Goal: Task Accomplishment & Management: Manage account settings

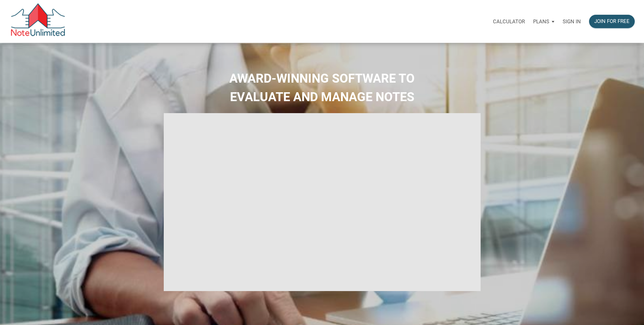
select select
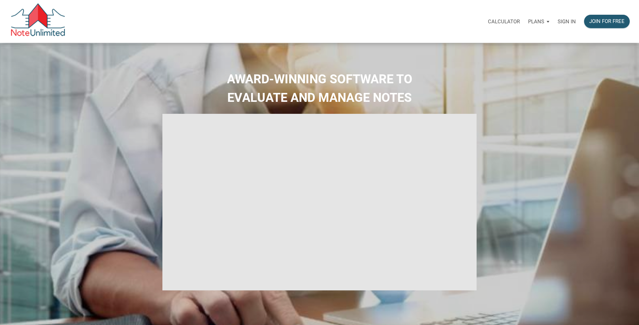
type input "Introduction to new features"
select select
click at [566, 22] on p "Sign in" at bounding box center [566, 22] width 18 height 6
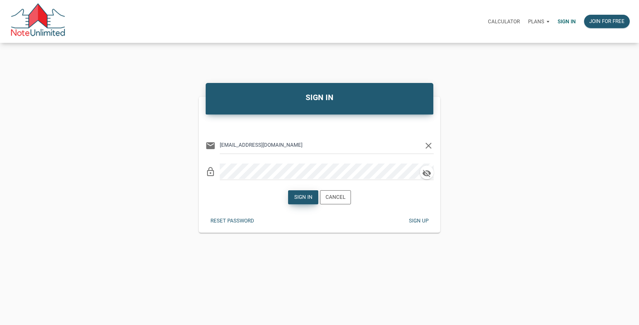
click at [297, 200] on div "Sign in" at bounding box center [303, 198] width 18 height 8
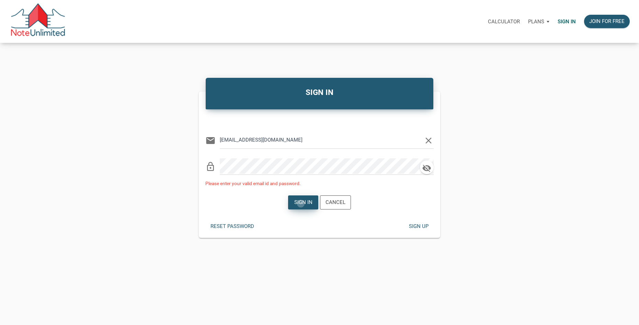
click at [301, 204] on div "Sign in" at bounding box center [303, 203] width 18 height 8
click at [425, 168] on icon "button" at bounding box center [426, 169] width 9 height 8
click at [239, 140] on input "[EMAIL_ADDRESS][DOMAIN_NAME]" at bounding box center [322, 140] width 204 height 15
type input "[EMAIL_ADDRESS][DOMAIN_NAME]"
click at [304, 205] on div "Sign in" at bounding box center [303, 203] width 18 height 8
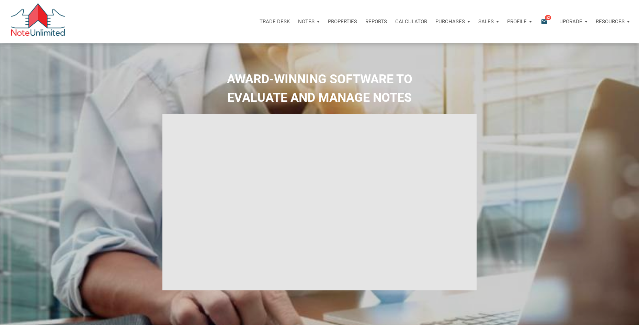
type input "Introduction to new features"
select select
click at [382, 21] on p "Reports" at bounding box center [376, 22] width 22 height 6
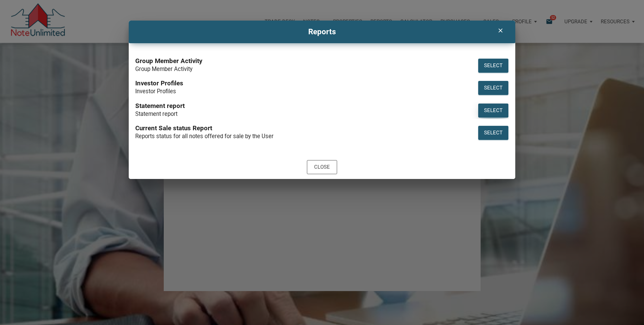
click at [490, 108] on div "Select" at bounding box center [493, 111] width 19 height 8
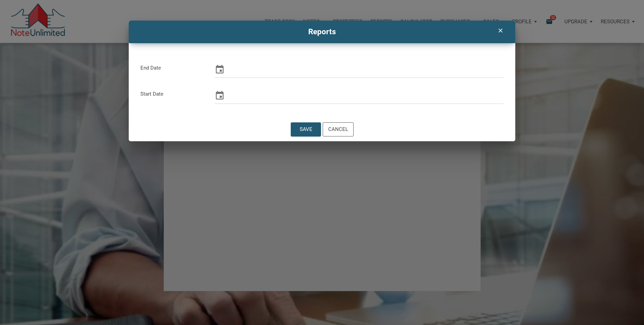
click at [220, 66] on icon at bounding box center [220, 69] width 8 height 9
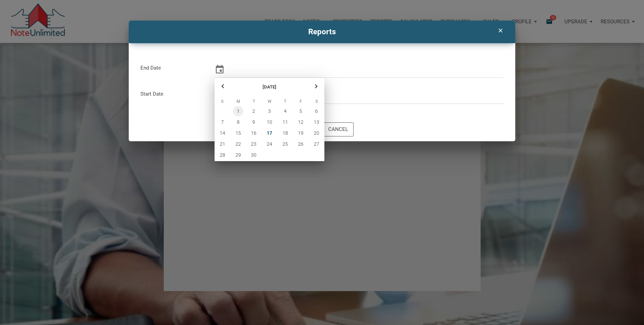
click at [237, 111] on span "1" at bounding box center [238, 111] width 10 height 10
type input "[DATE]"
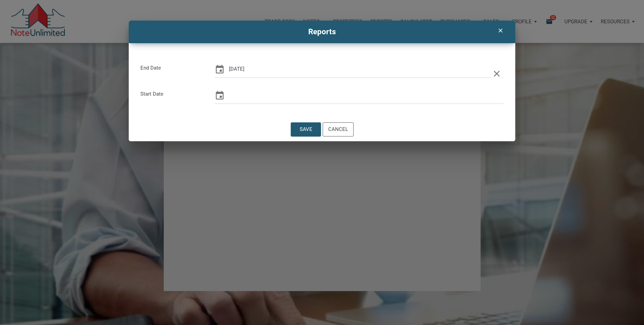
click at [218, 94] on icon at bounding box center [220, 96] width 10 height 10
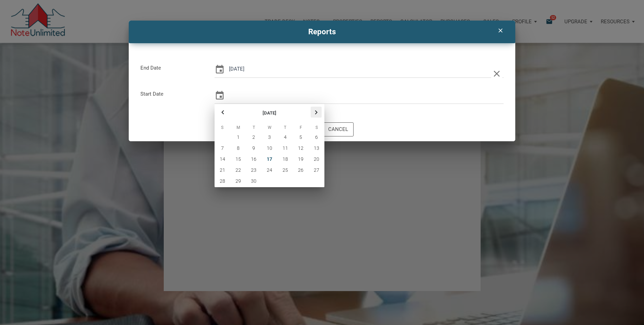
click at [316, 110] on icon "button" at bounding box center [316, 112] width 8 height 8
click at [301, 181] on span "31" at bounding box center [301, 181] width 10 height 10
type input "[DATE]"
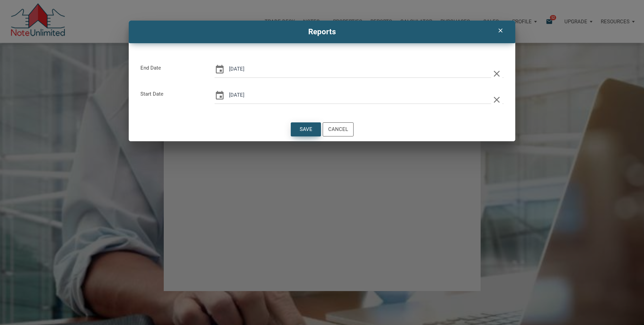
click at [307, 129] on div "Save" at bounding box center [305, 130] width 13 height 8
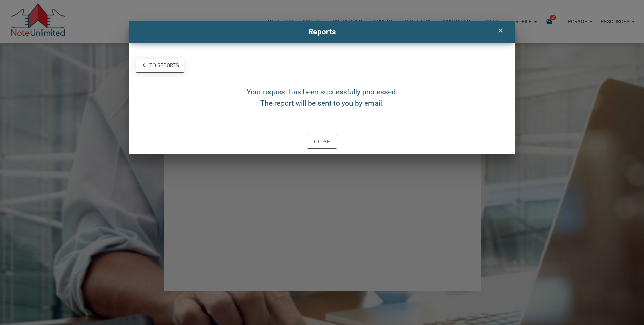
click at [161, 68] on div "To Reports" at bounding box center [160, 66] width 38 height 8
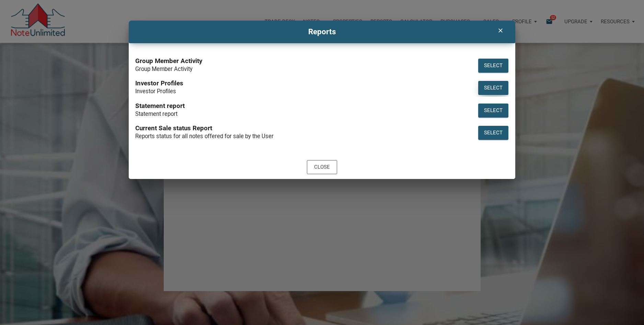
click at [496, 85] on div "Select" at bounding box center [493, 88] width 19 height 8
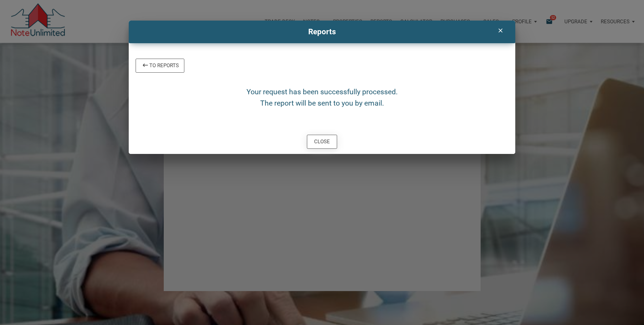
click at [317, 142] on div "Close" at bounding box center [322, 142] width 16 height 8
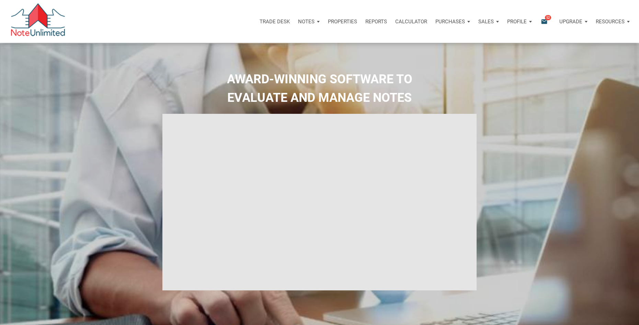
click at [313, 21] on div "Notes" at bounding box center [309, 21] width 30 height 21
click at [284, 38] on link "Dashboard" at bounding box center [289, 40] width 65 height 14
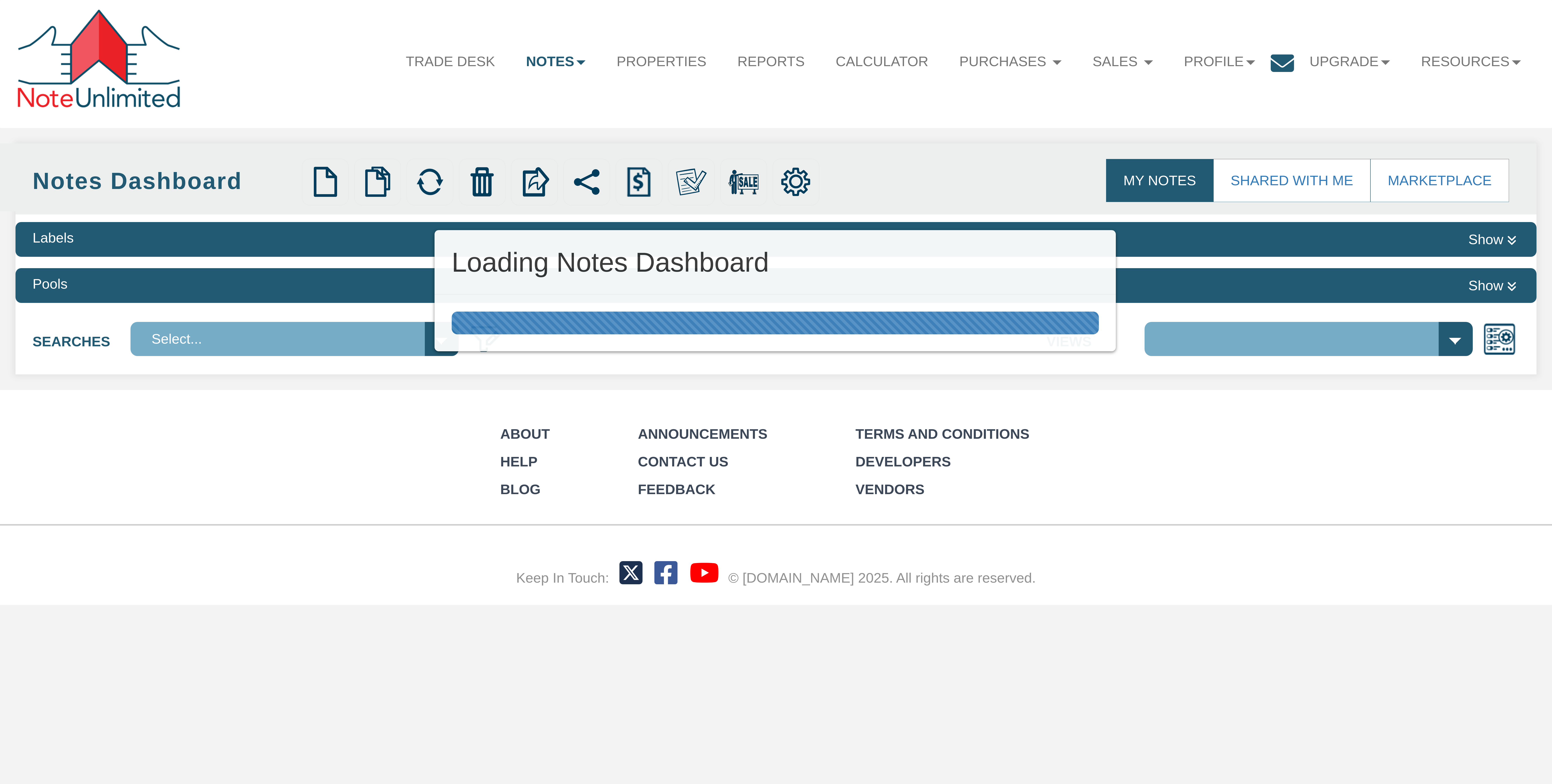
select select
select select "3"
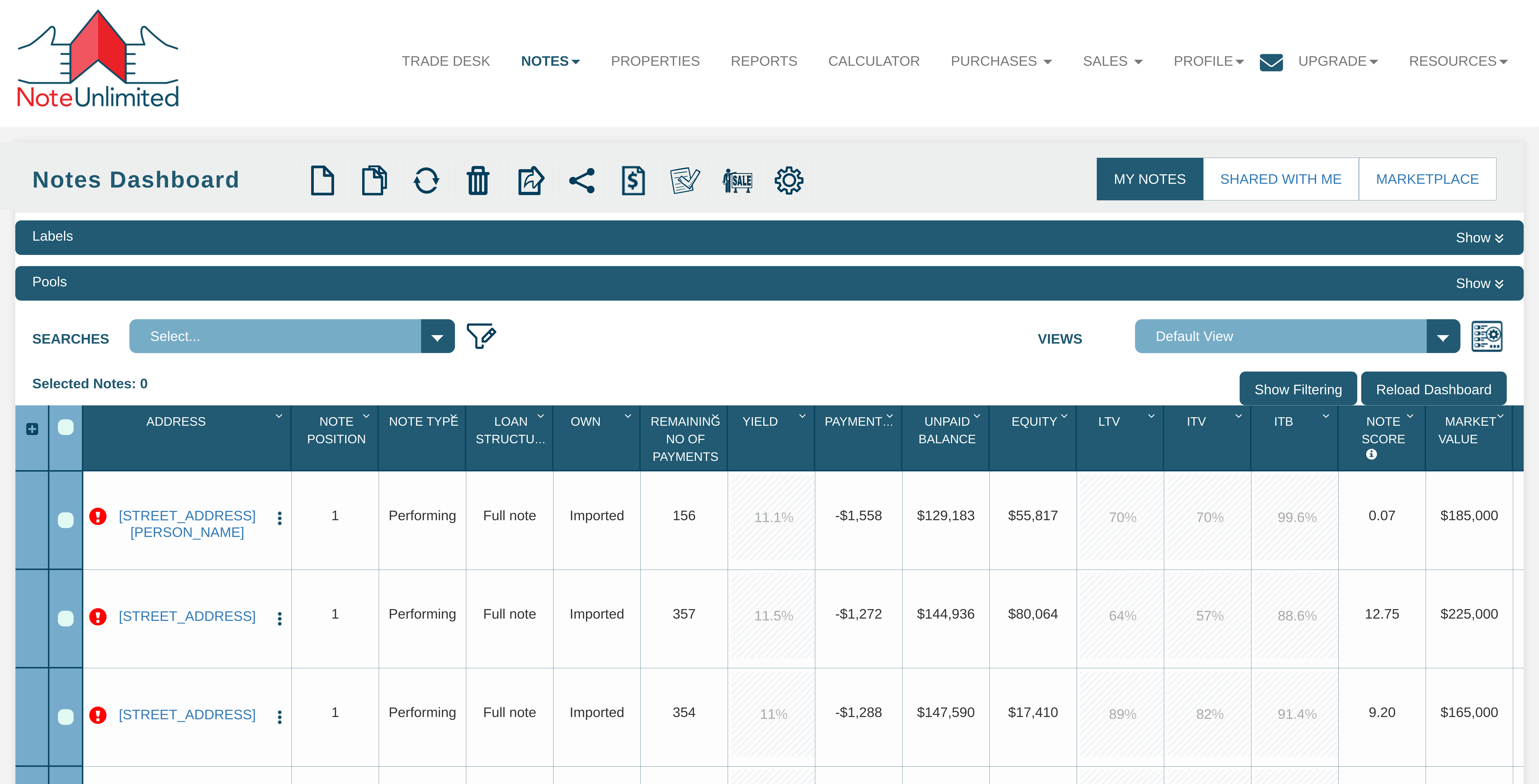
click at [276, 520] on img "button" at bounding box center [279, 518] width 17 height 17
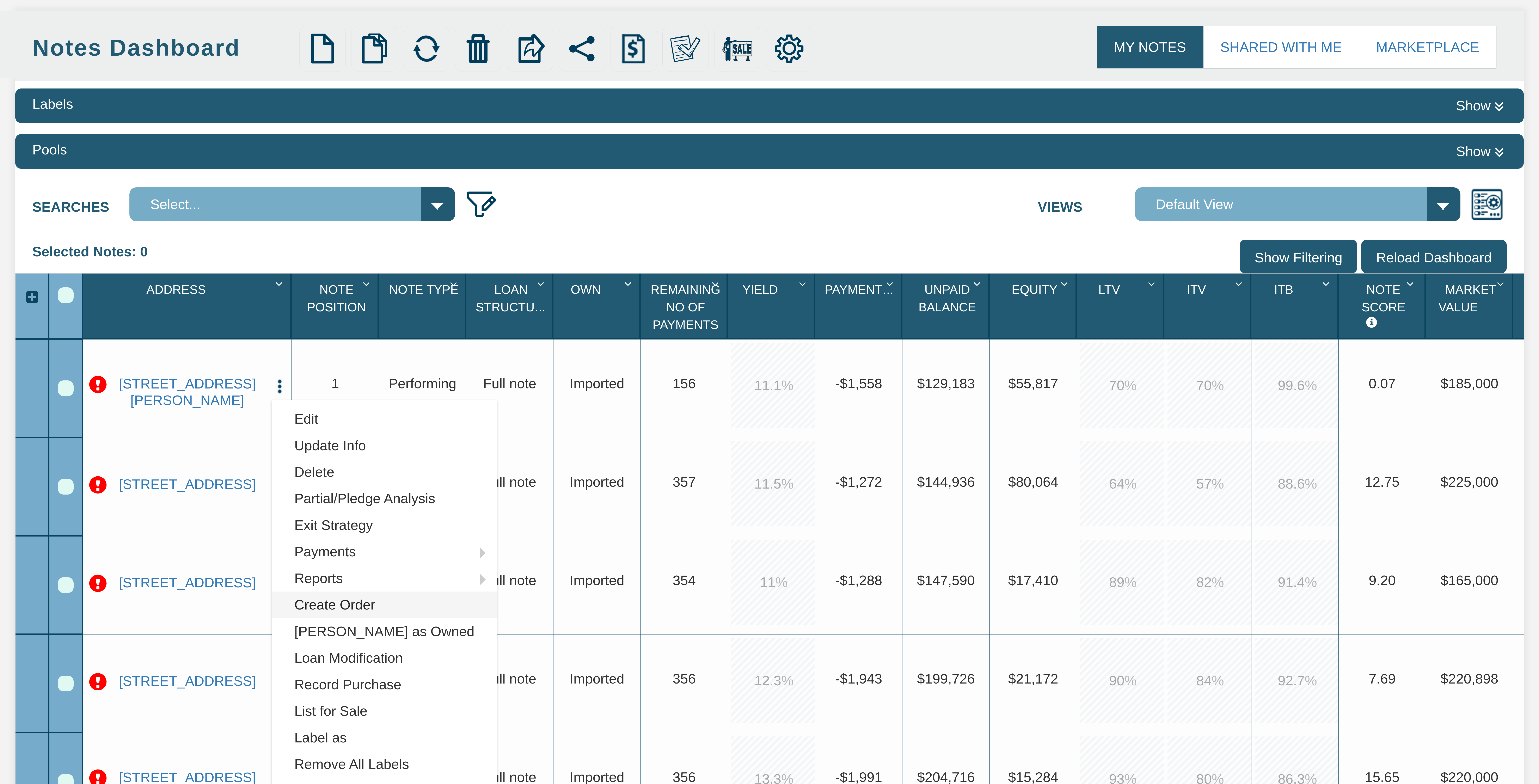
scroll to position [140, 0]
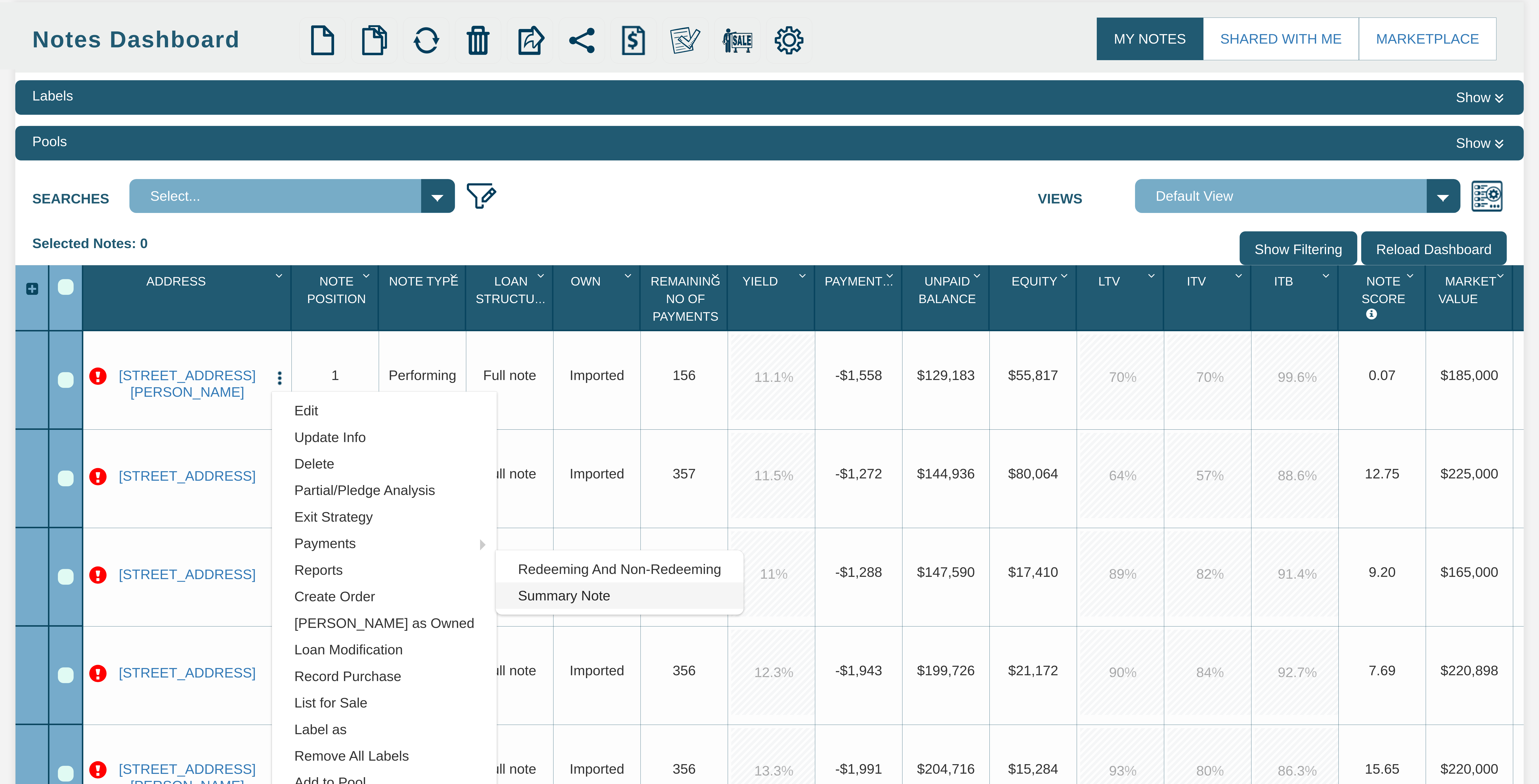
click at [523, 601] on link "Summary Note" at bounding box center [620, 596] width 248 height 26
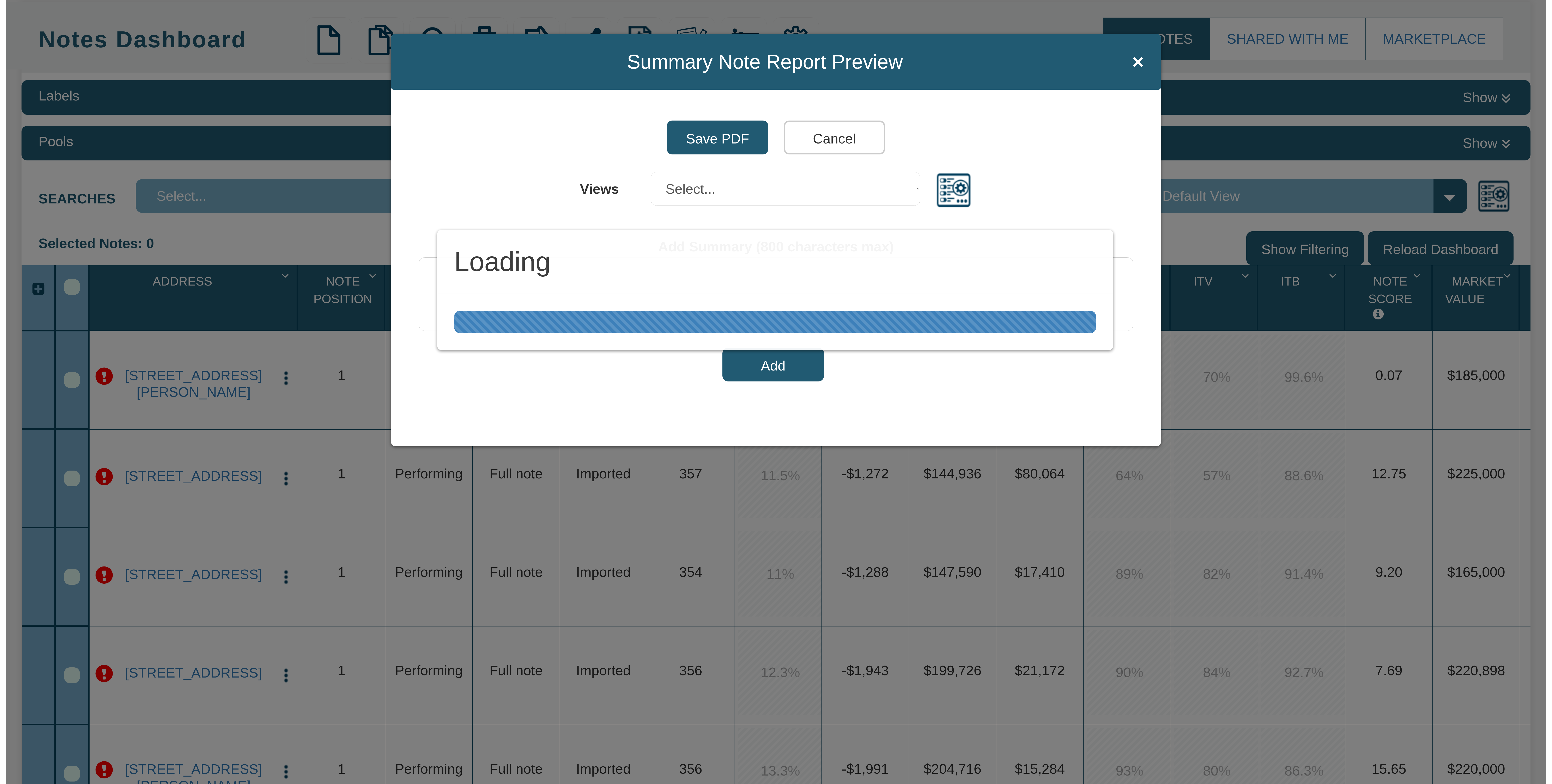
scroll to position [140, 0]
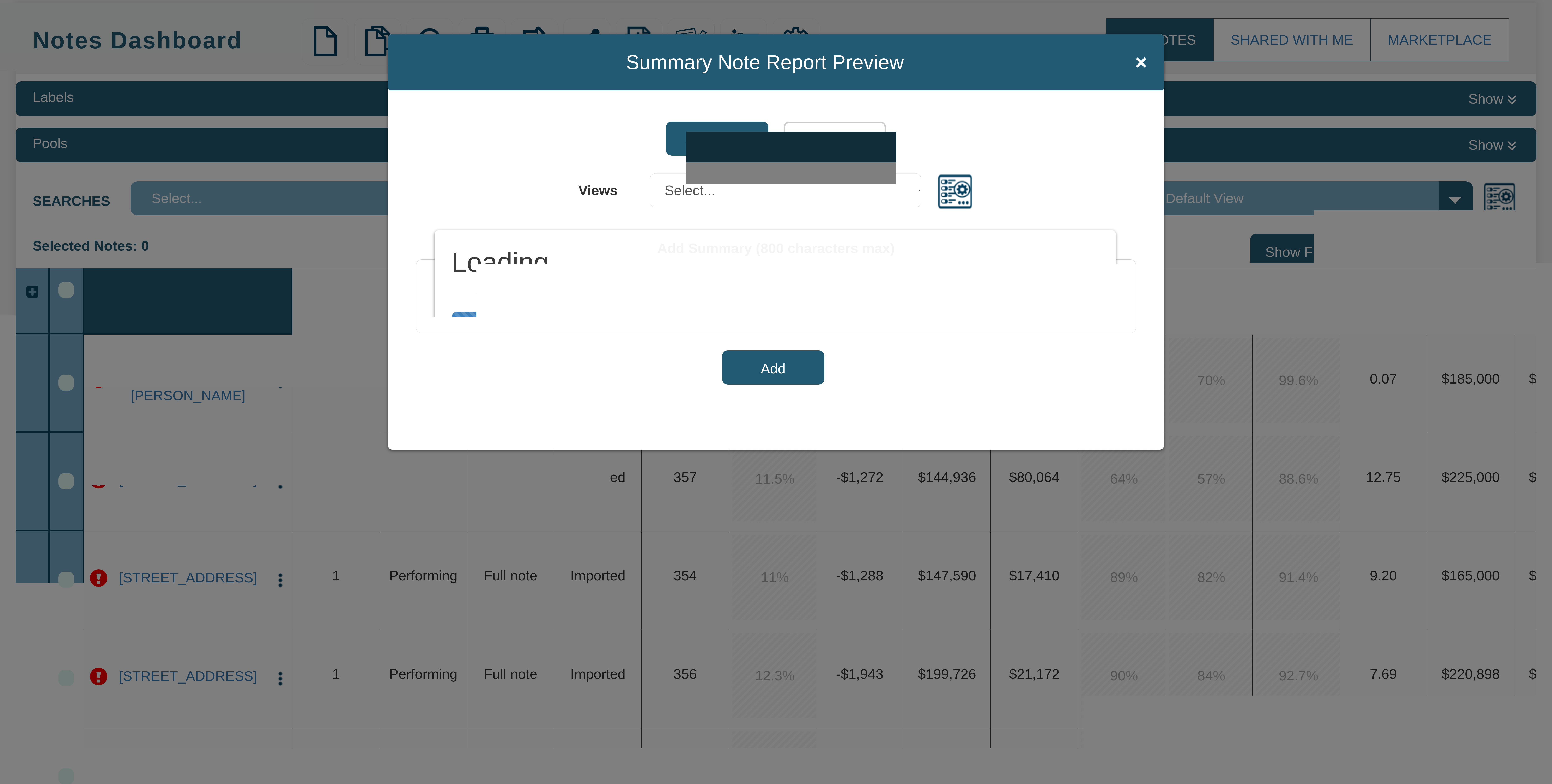
select select "object:980"
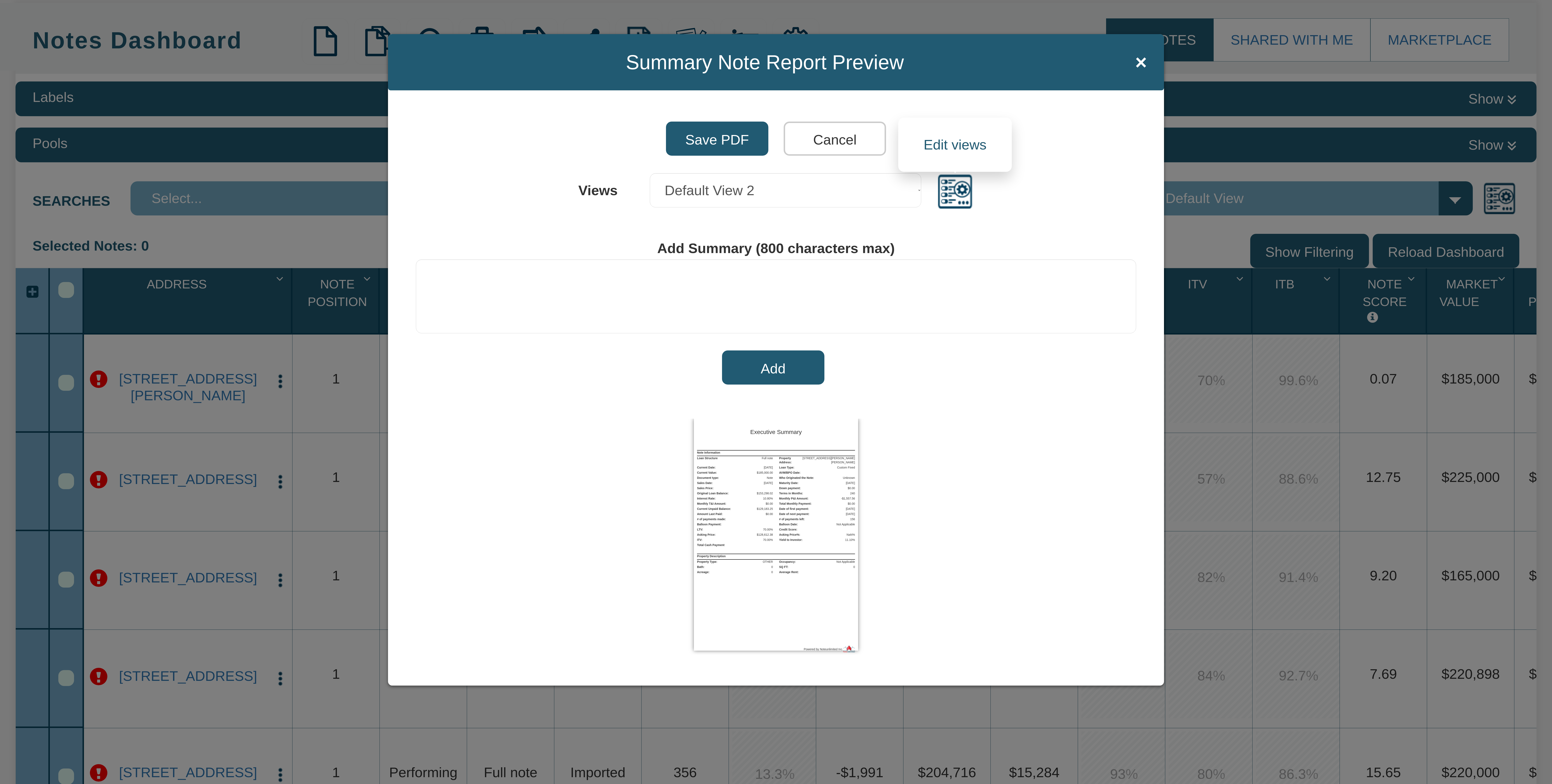
click at [957, 193] on img at bounding box center [955, 191] width 37 height 37
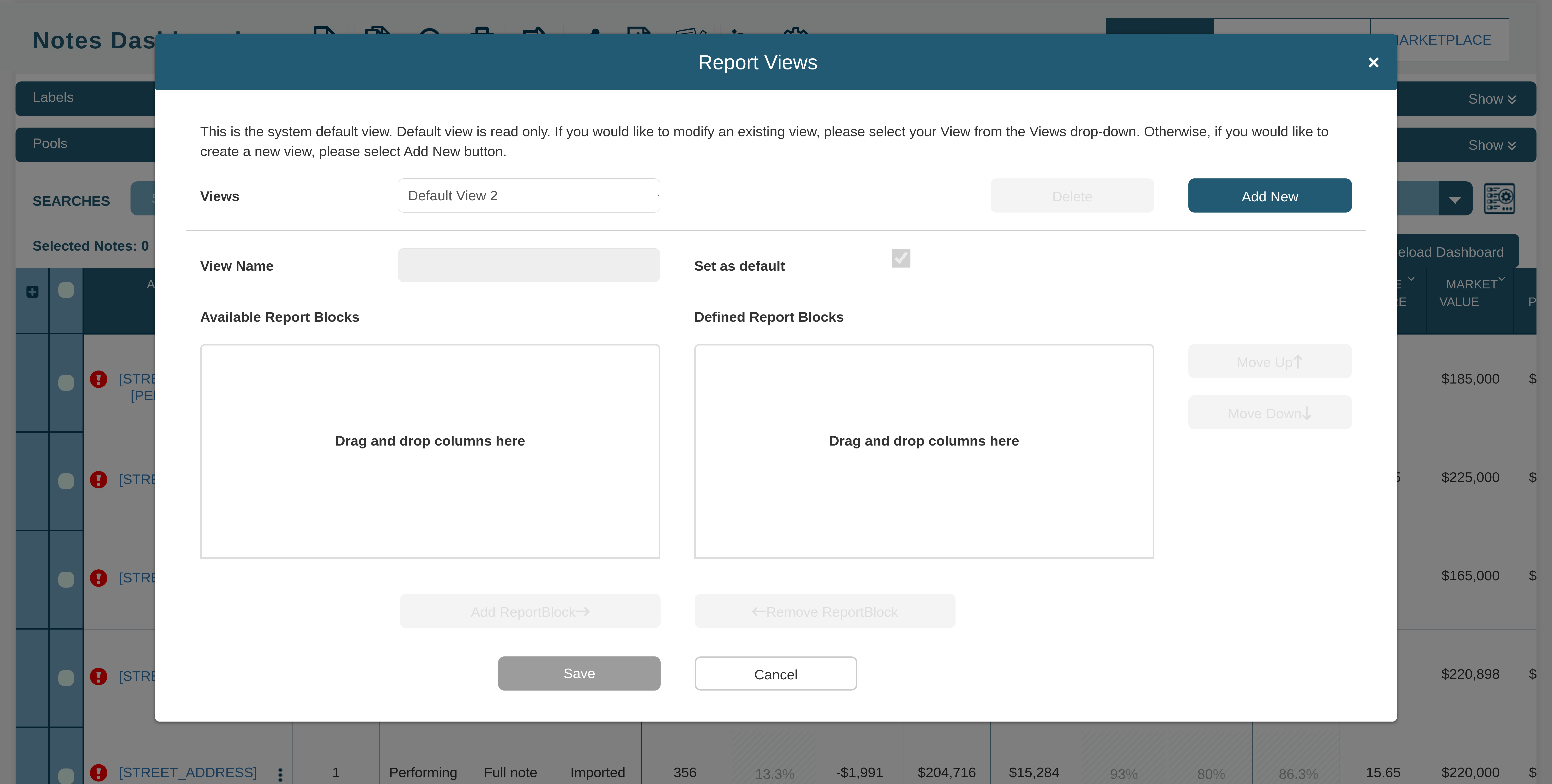
type input "Default View 2"
checkbox input "true"
click at [648, 194] on select "Select... Default View 1 Default View 2 Default View 3 Default View 4 Wayne Cus…" at bounding box center [528, 195] width 262 height 34
click at [1257, 192] on input "Add New" at bounding box center [1270, 195] width 163 height 34
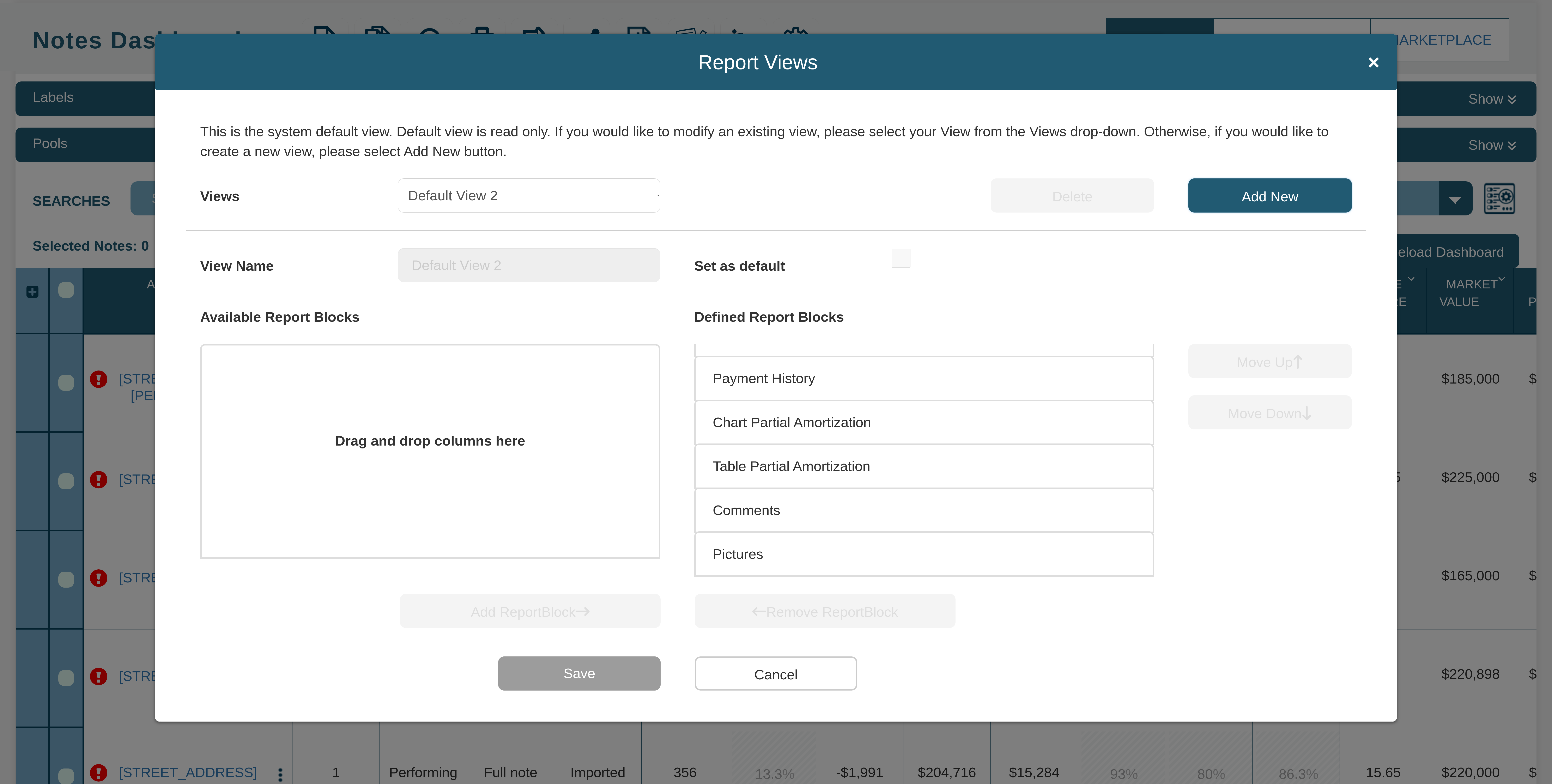
select select
checkbox input "false"
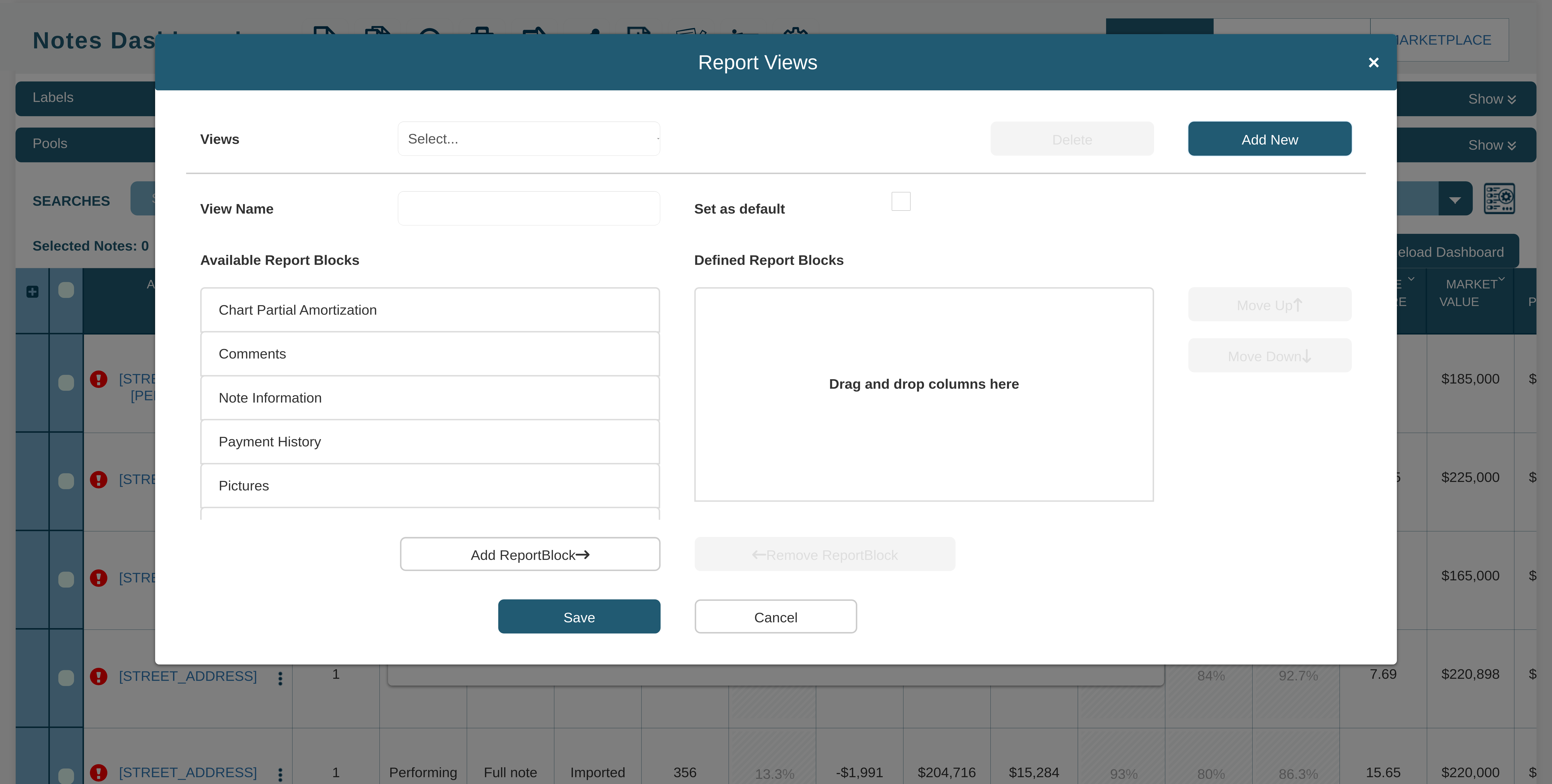
scroll to position [0, 0]
click at [481, 202] on input "text" at bounding box center [528, 208] width 262 height 34
type input "Amortization Table"
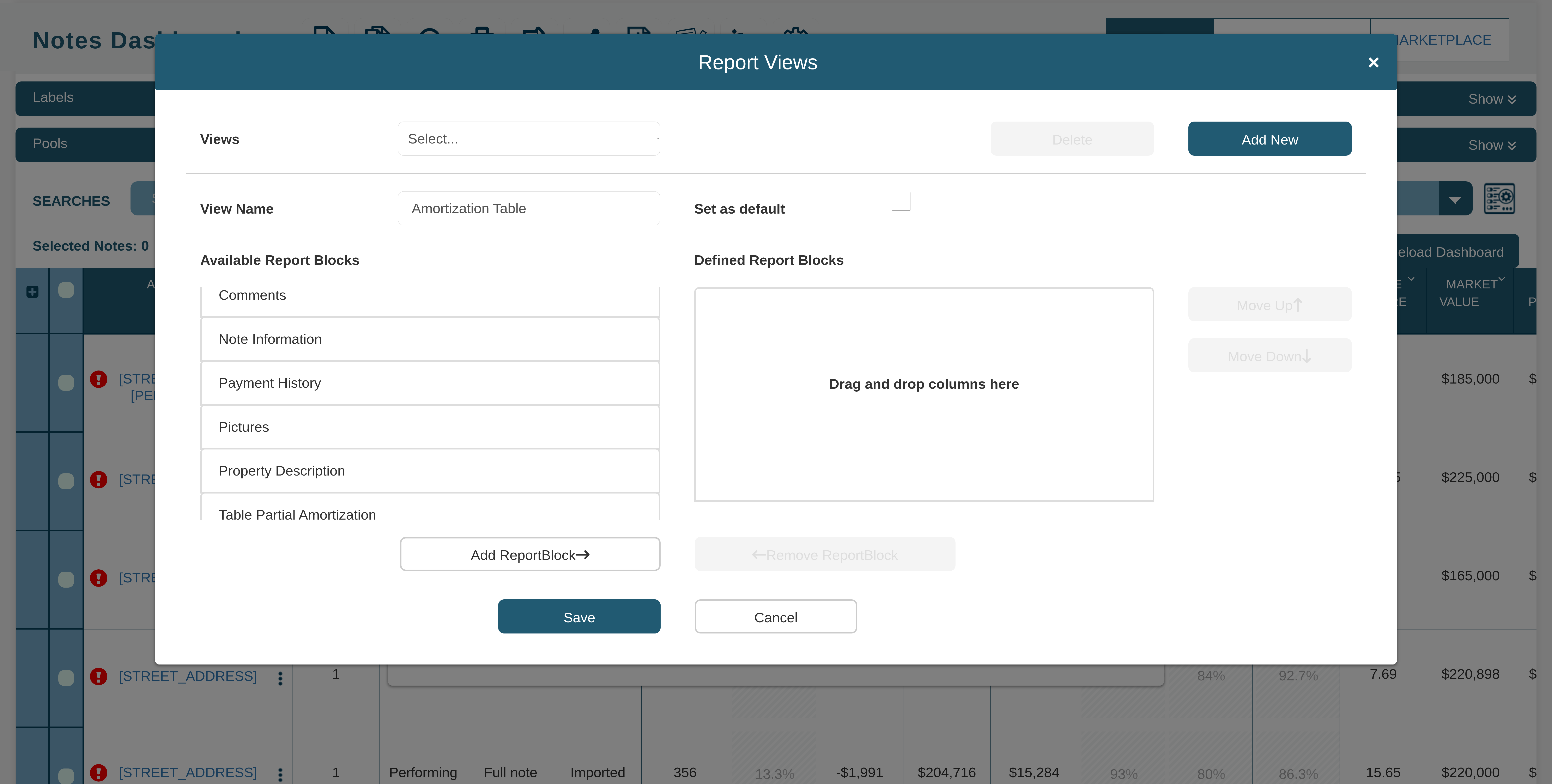
scroll to position [86, 0]
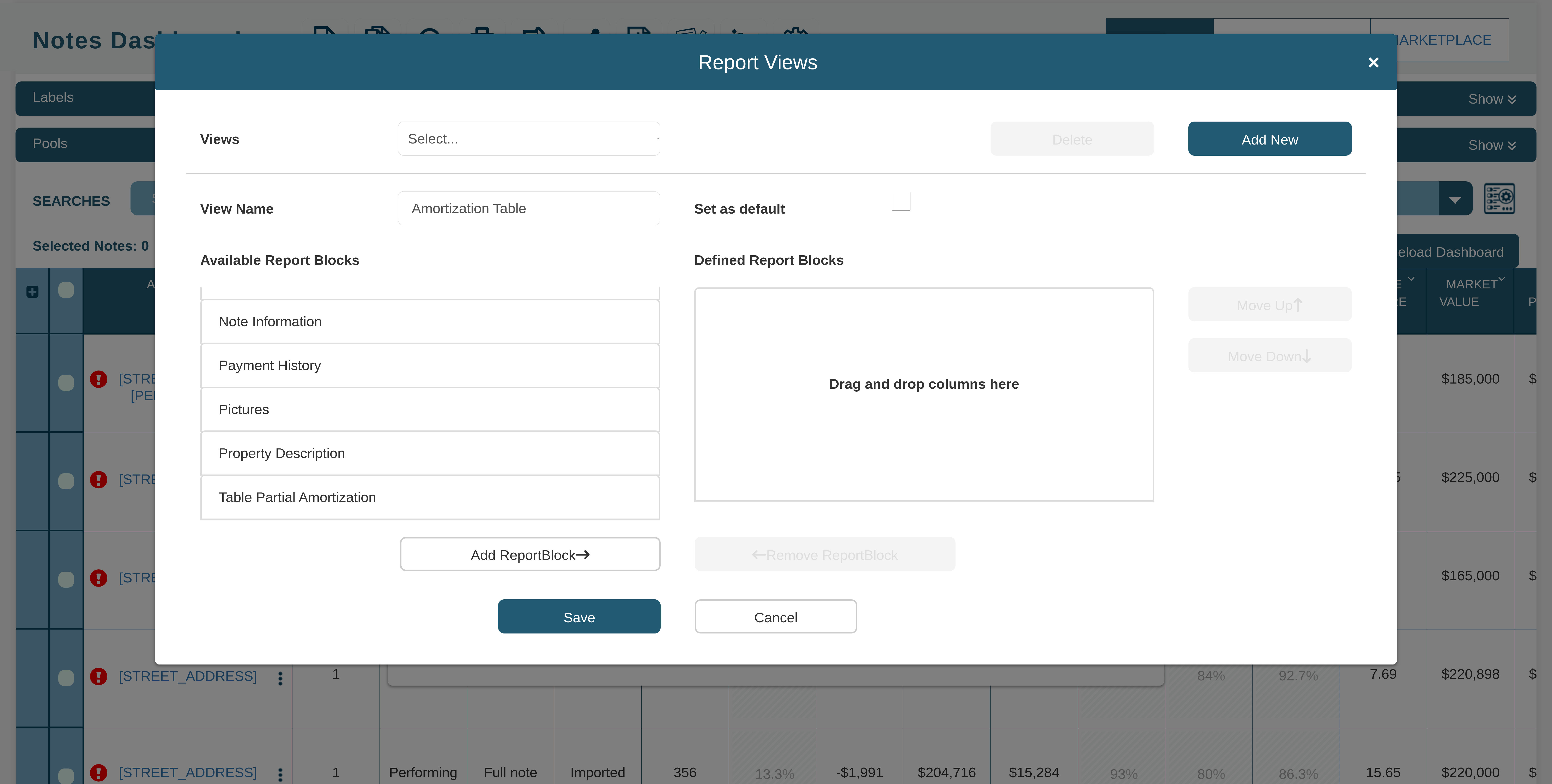
click at [494, 491] on li "Table Partial Amortization" at bounding box center [430, 497] width 460 height 46
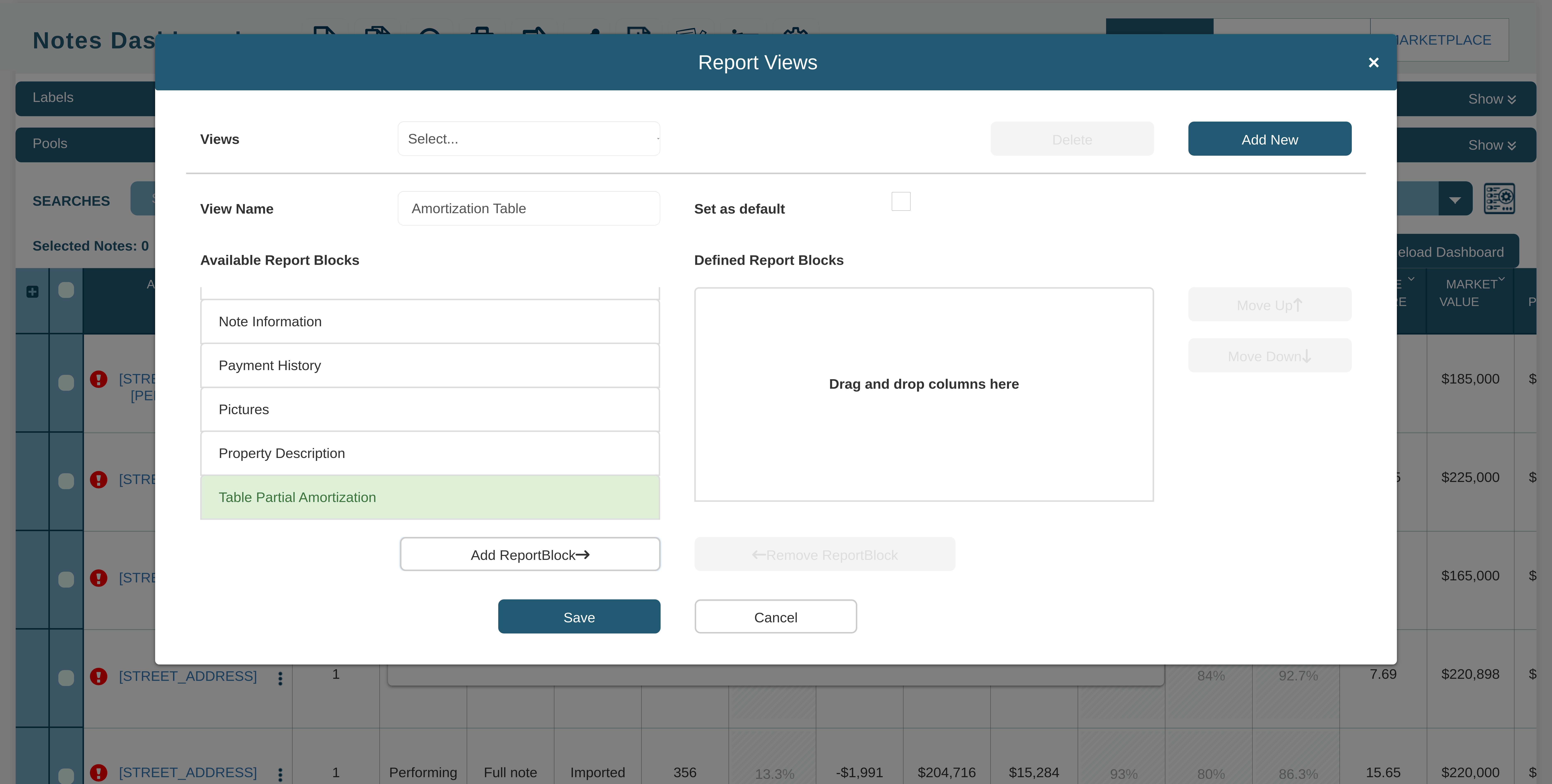
click at [577, 555] on button "Add ReportBlock" at bounding box center [530, 554] width 261 height 34
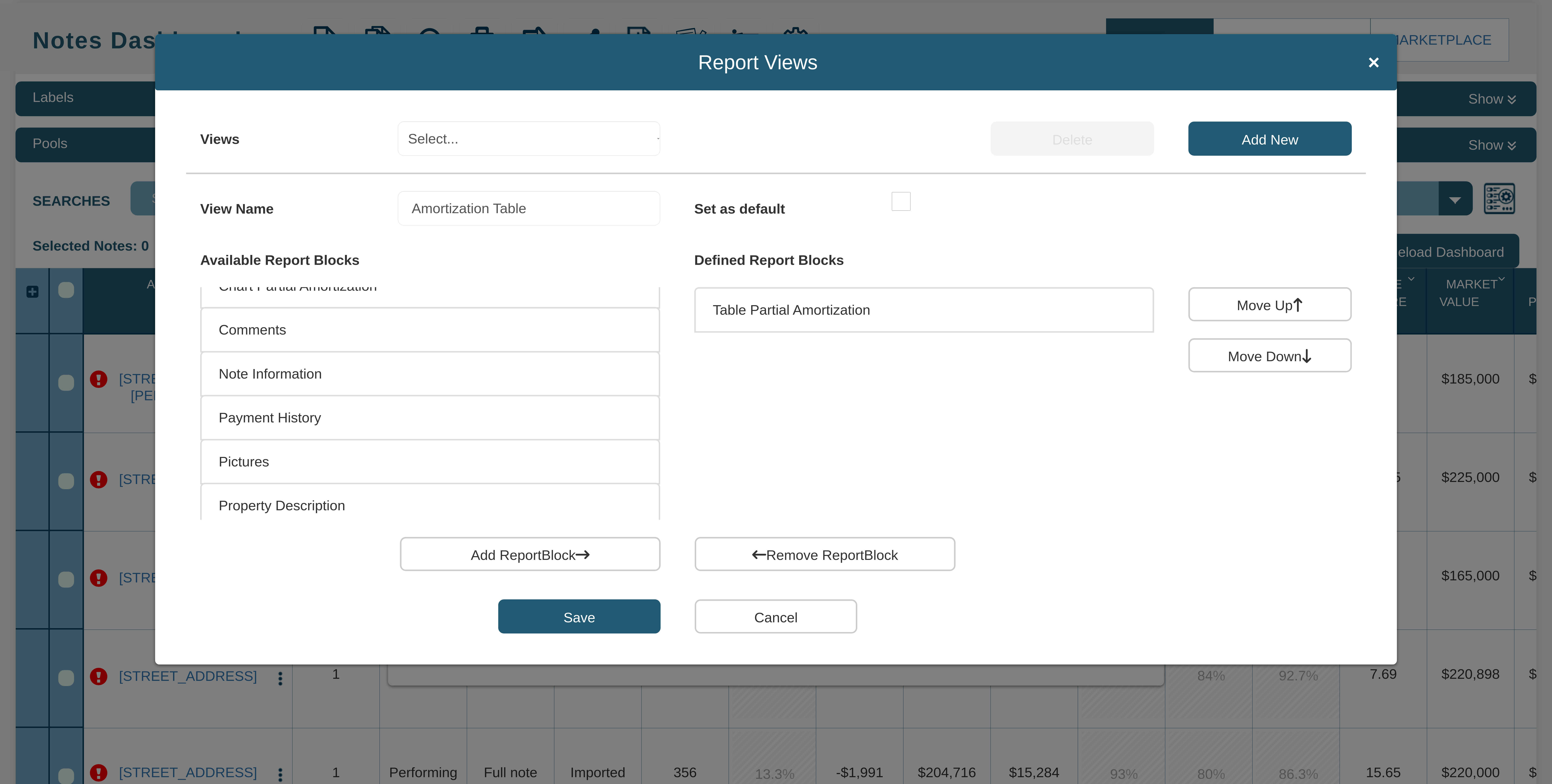
scroll to position [0, 0]
click at [380, 311] on li "Chart Partial Amortization" at bounding box center [430, 310] width 460 height 46
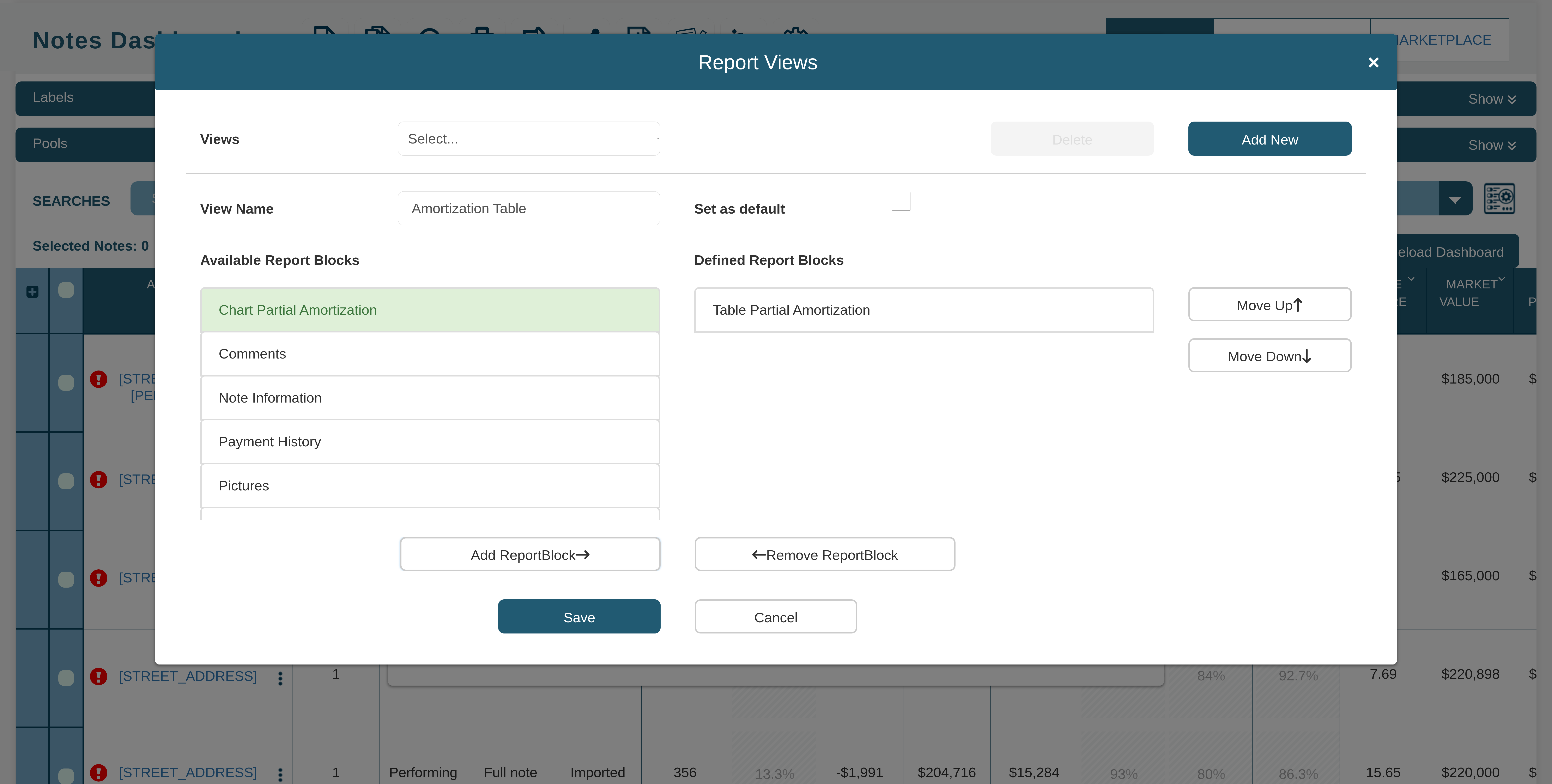
click at [561, 550] on button "Add ReportBlock" at bounding box center [530, 554] width 261 height 34
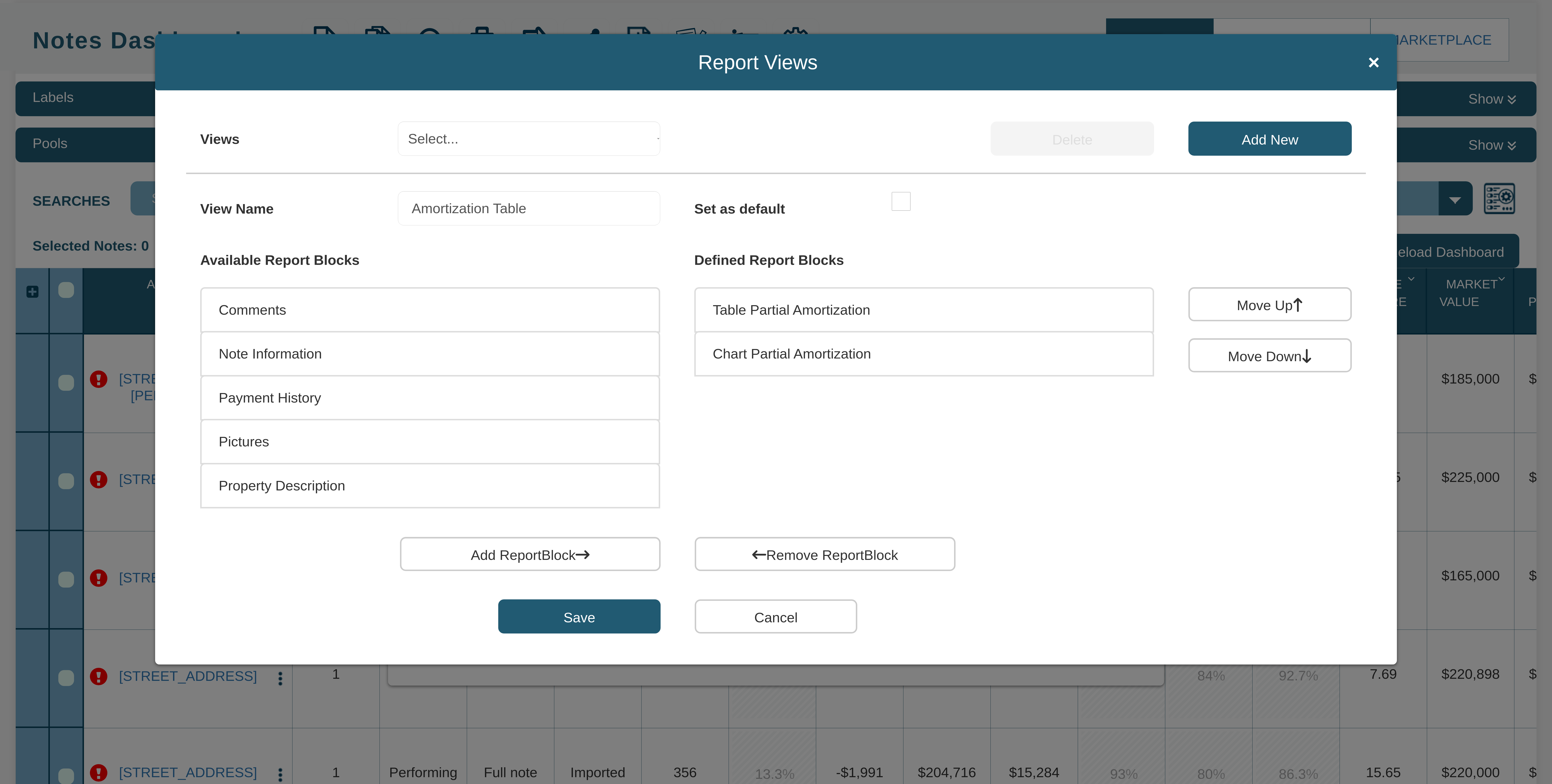
click at [634, 615] on input "Save" at bounding box center [579, 616] width 162 height 34
select select "object:1027"
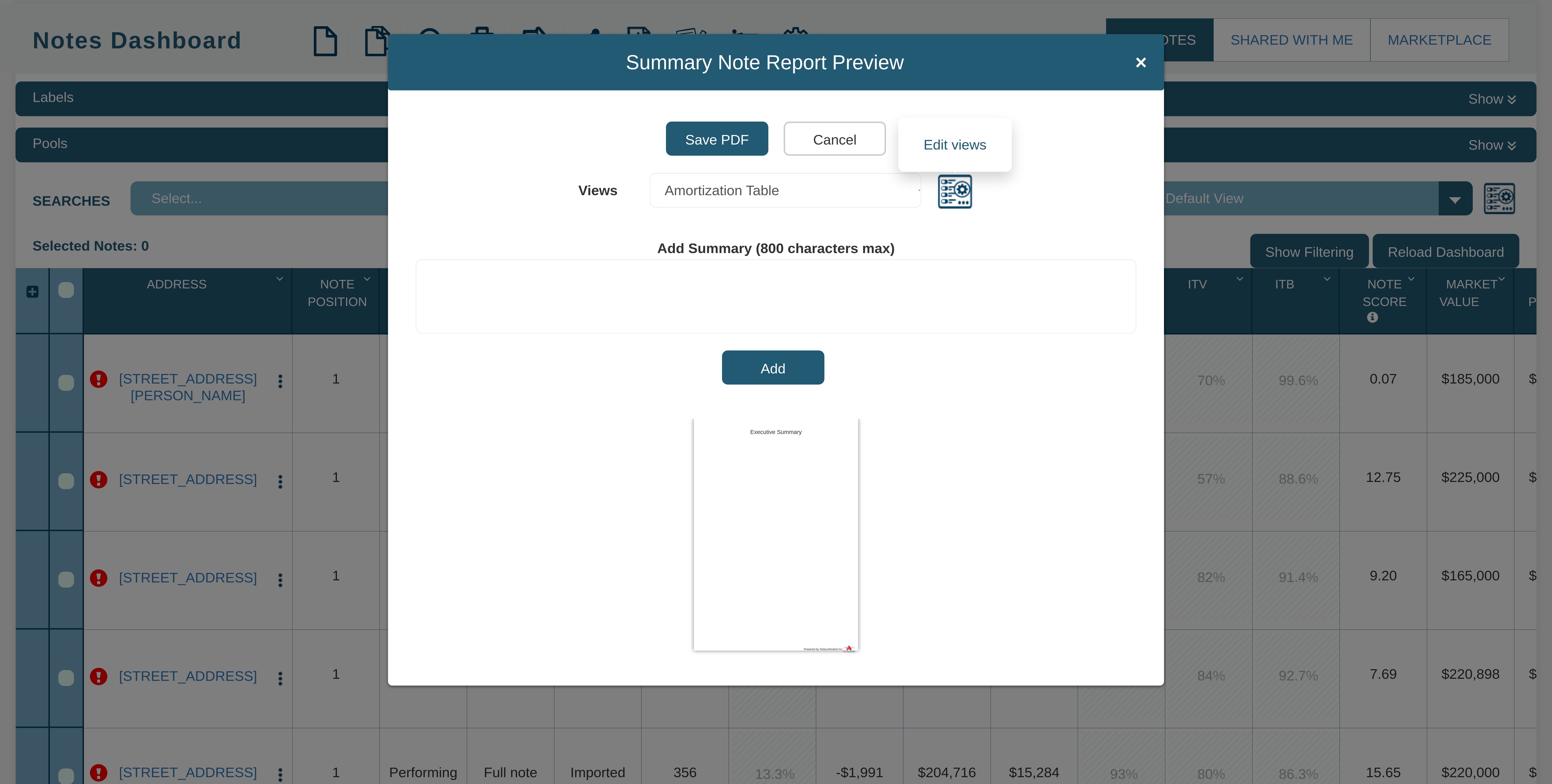
click at [962, 189] on img at bounding box center [955, 191] width 37 height 37
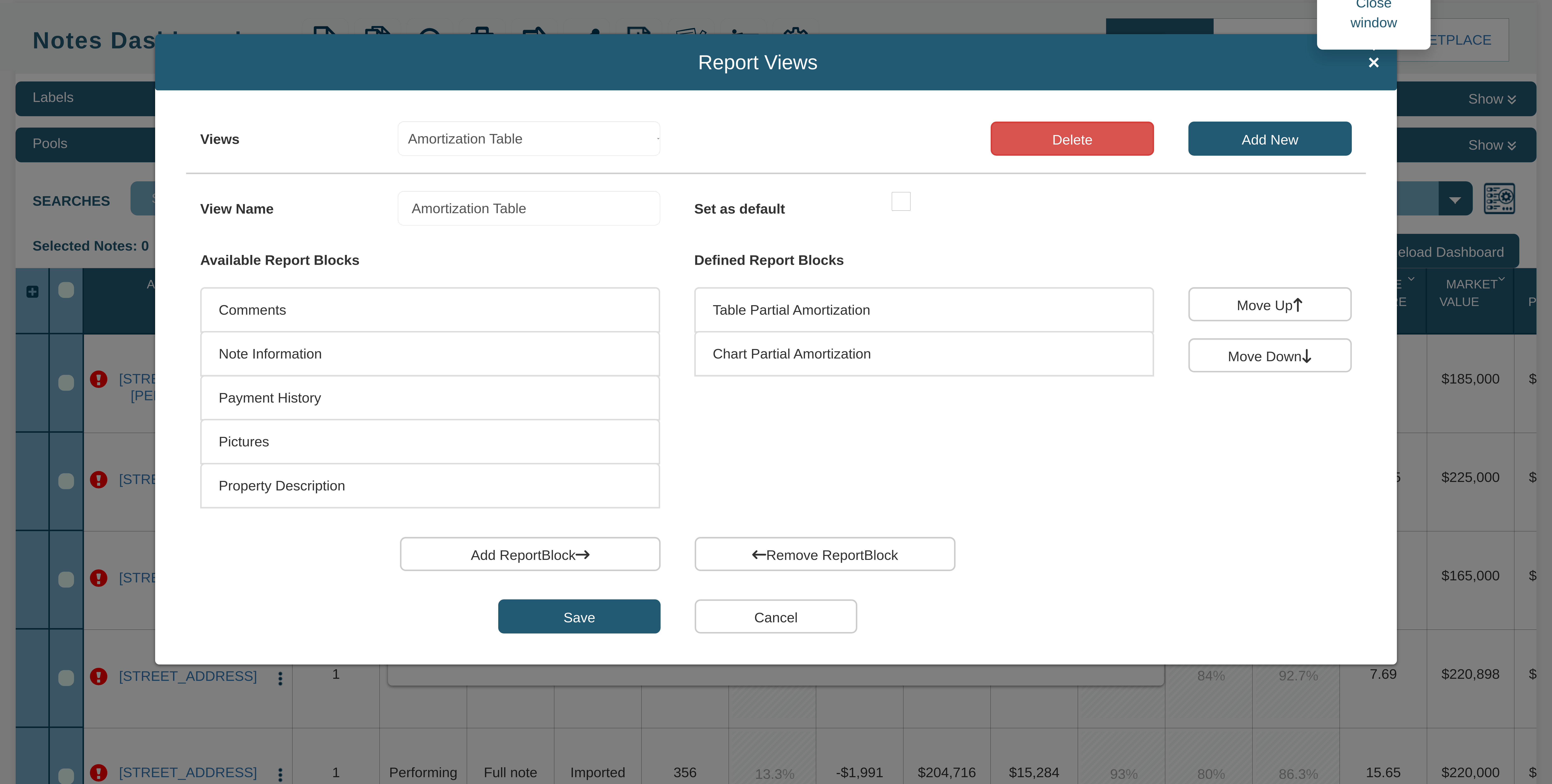
click at [1372, 65] on span "×" at bounding box center [1374, 62] width 12 height 22
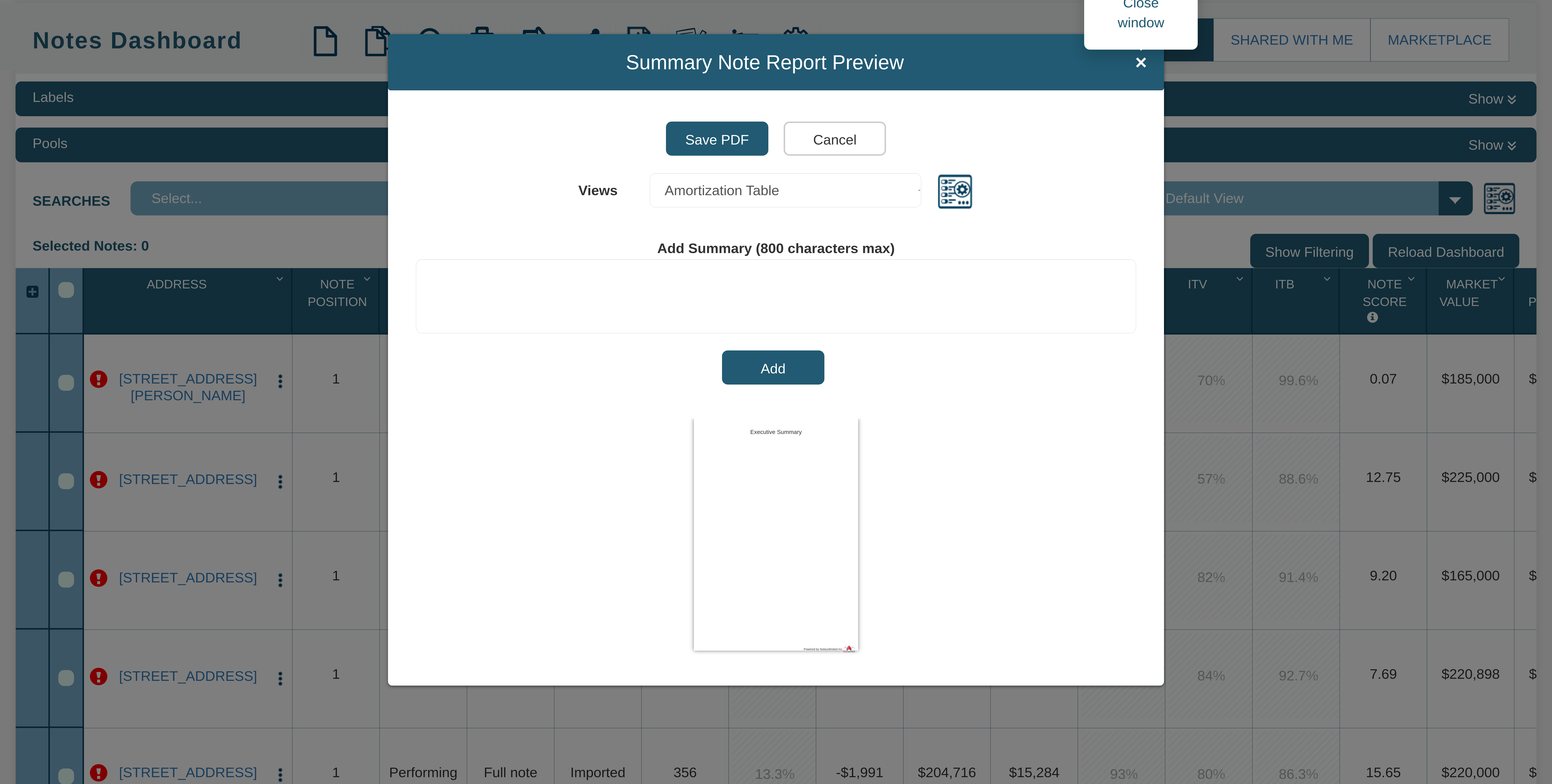
click at [1142, 61] on span "×" at bounding box center [1141, 62] width 12 height 22
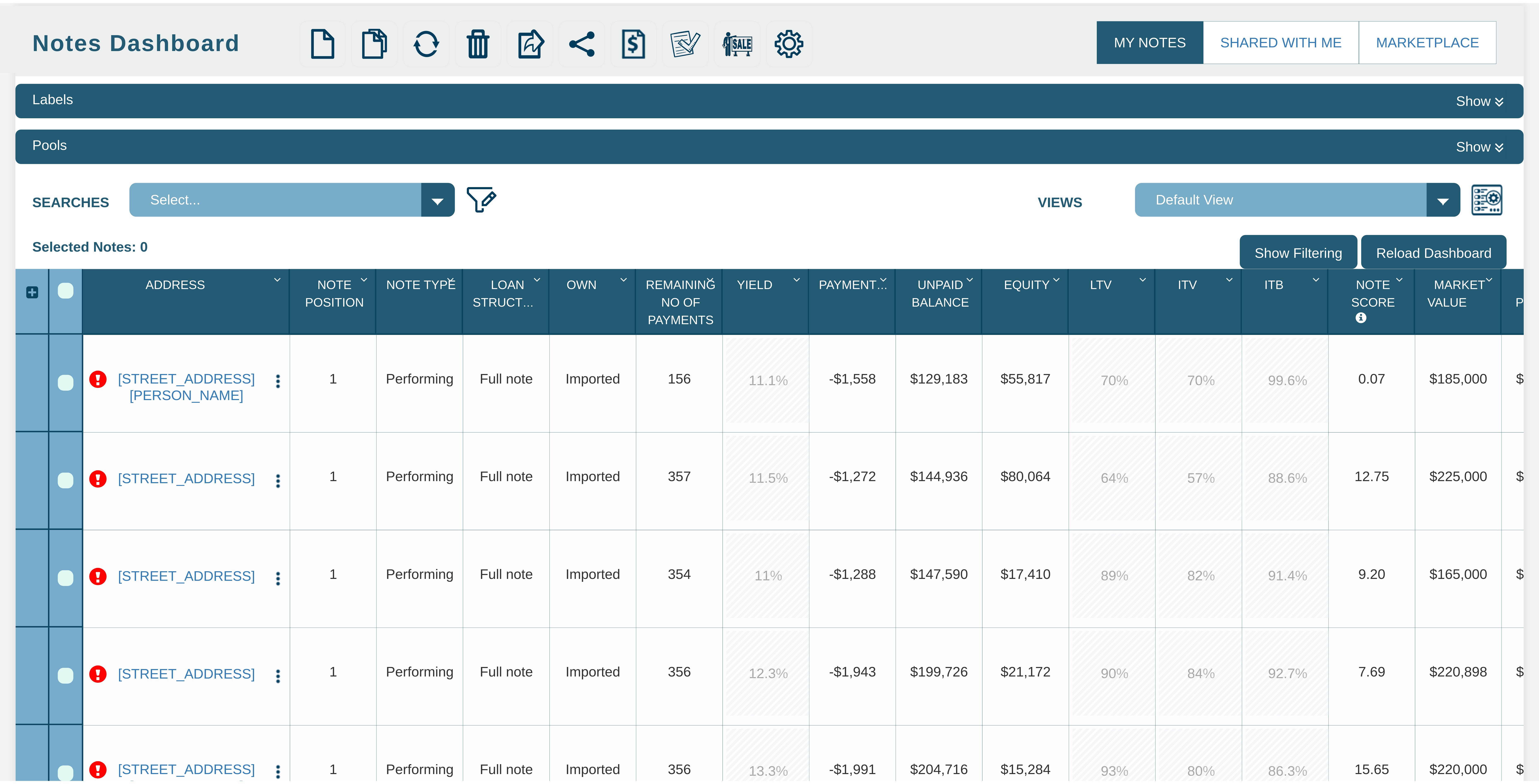
scroll to position [140, 0]
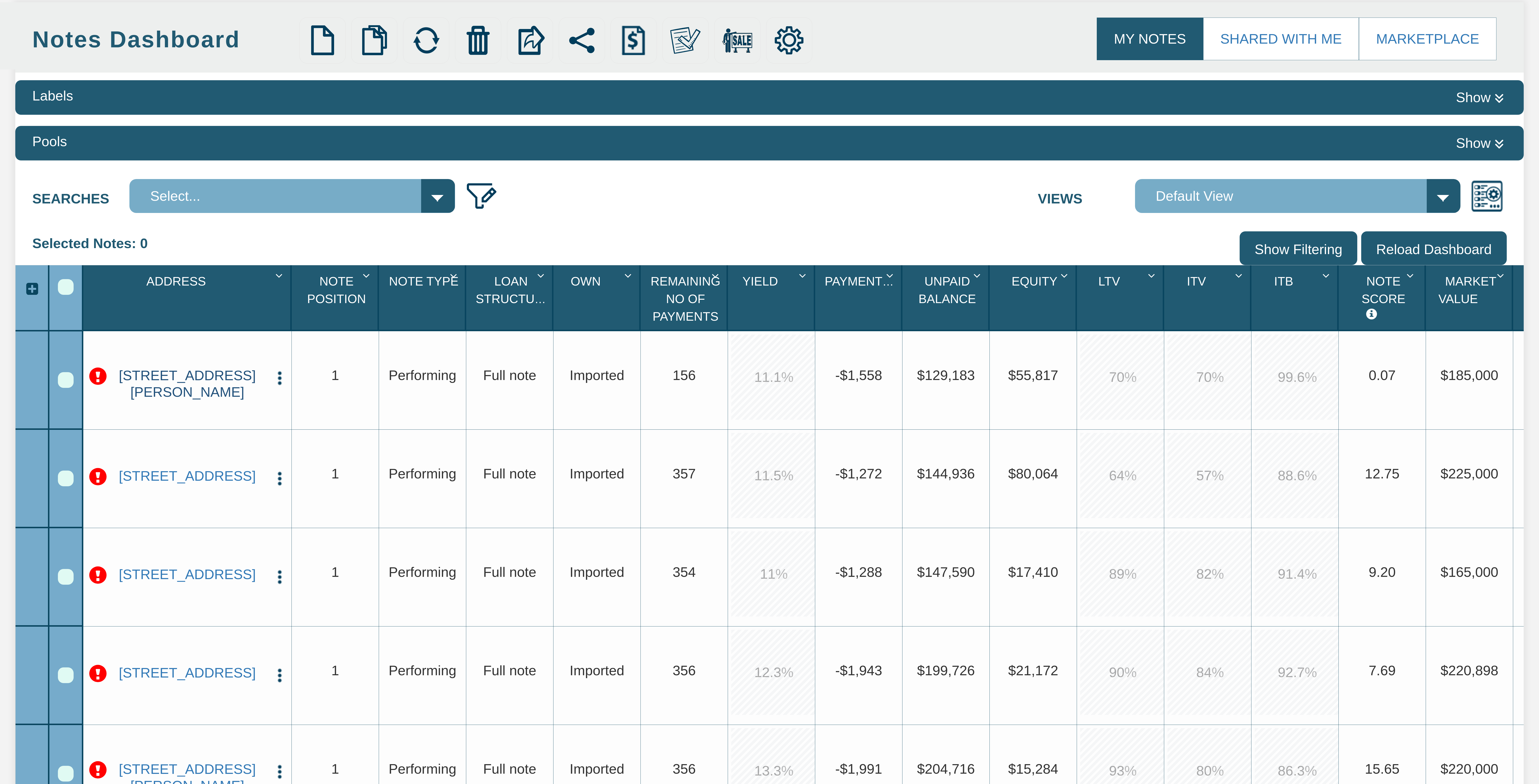
click at [228, 382] on link "135 Annarose Dr, Dallas, TX, 75232" at bounding box center [187, 384] width 157 height 33
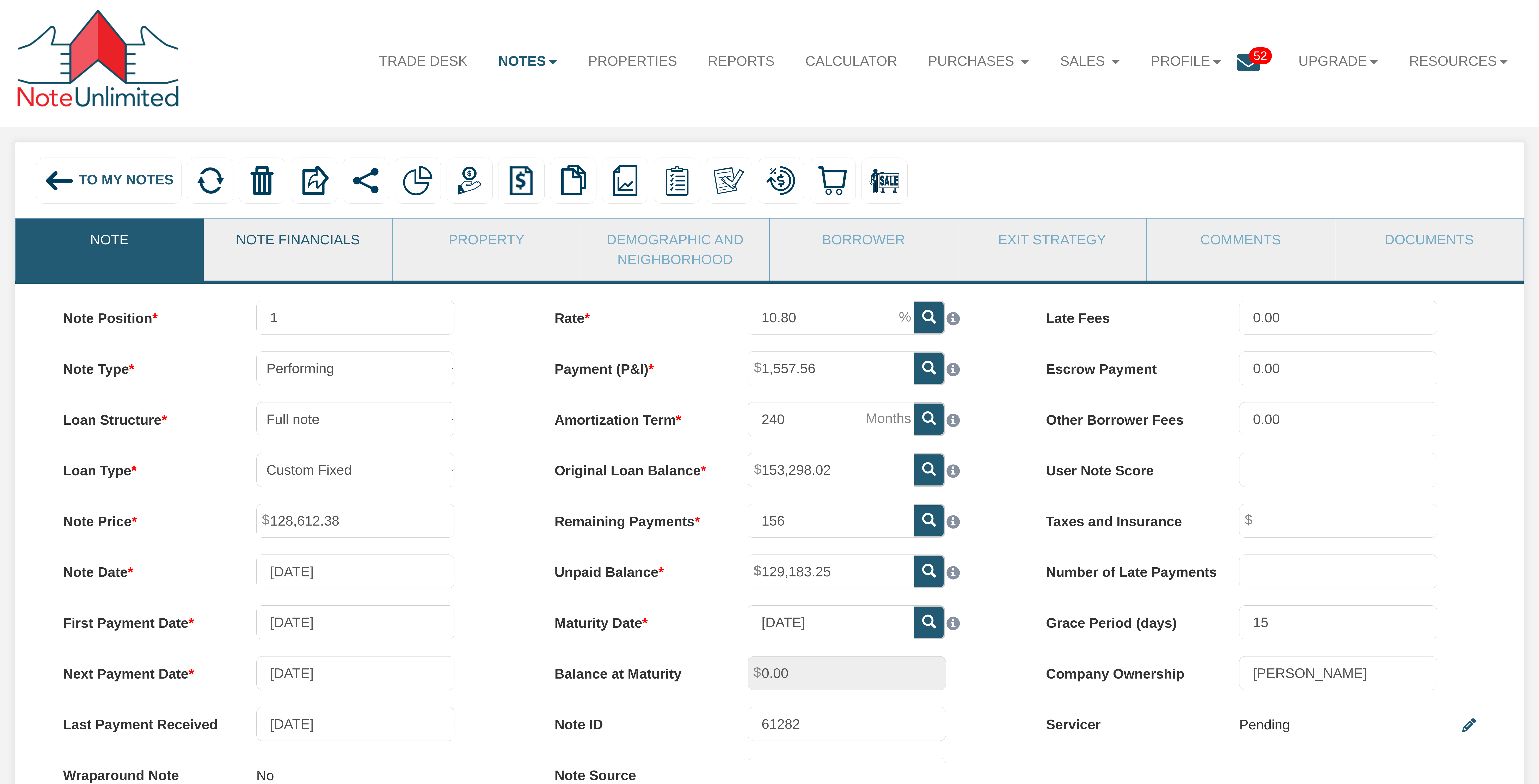
click at [301, 257] on link "Note Financials" at bounding box center [298, 240] width 188 height 42
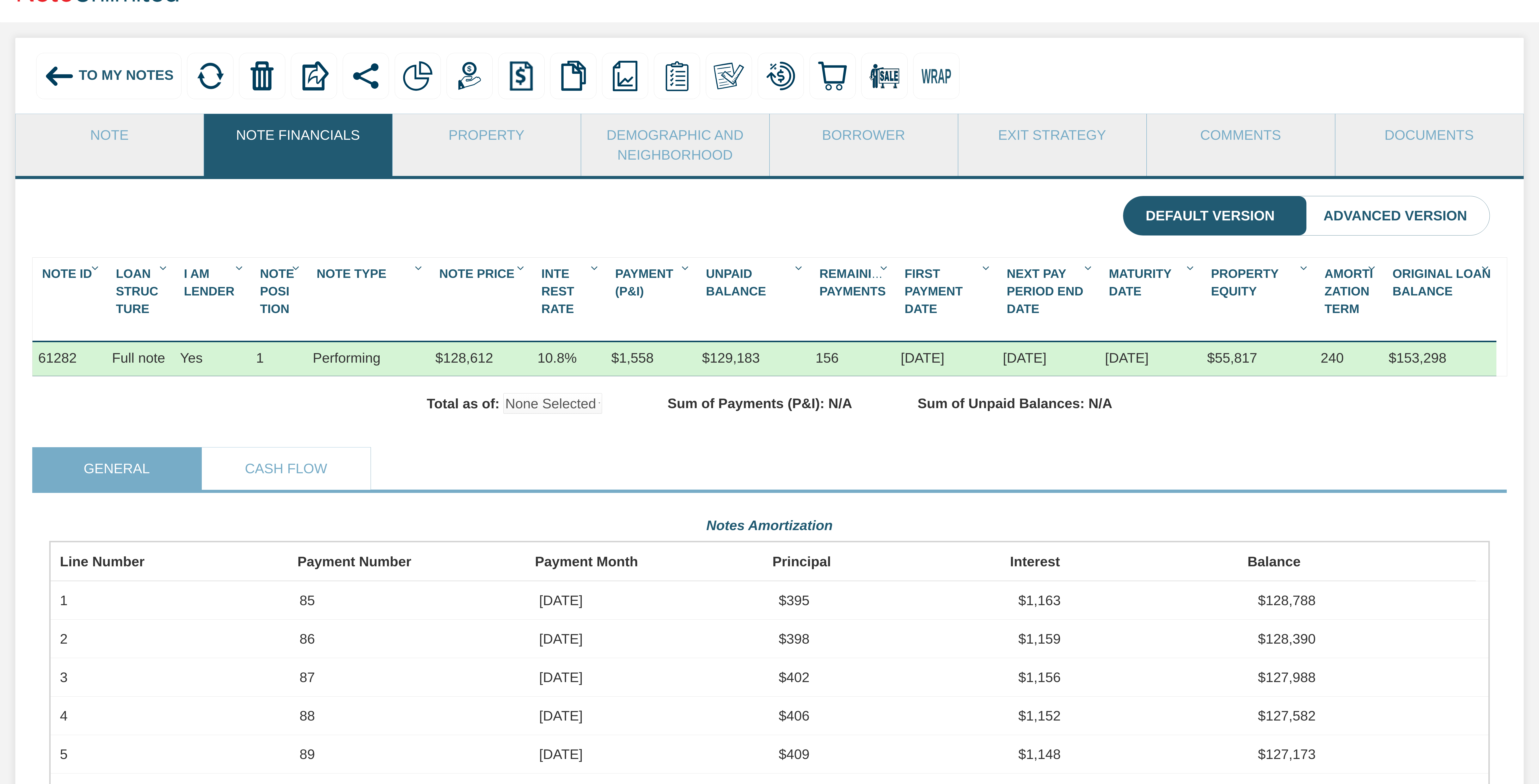
scroll to position [111, 0]
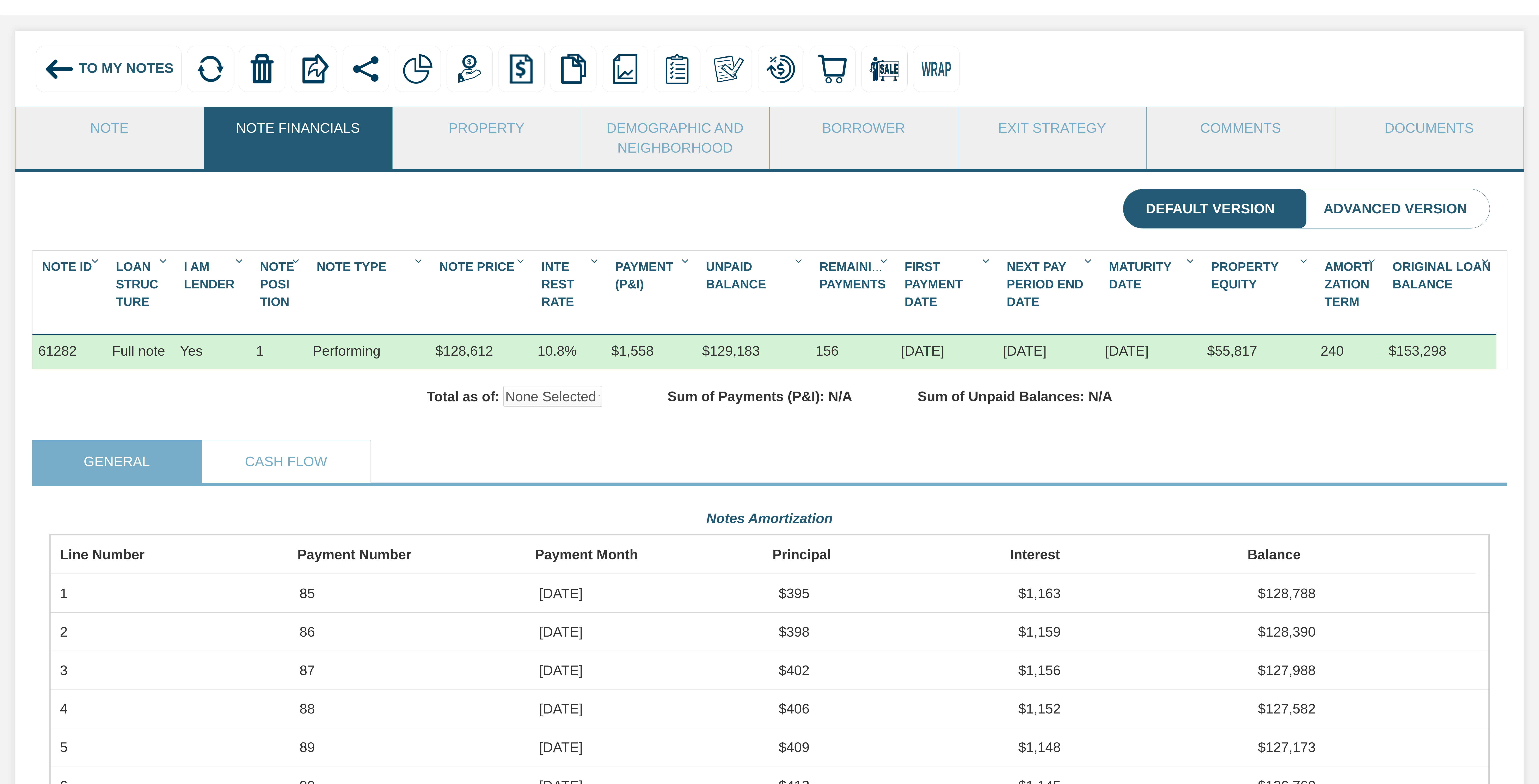
click at [120, 63] on span "To My Notes" at bounding box center [126, 68] width 95 height 16
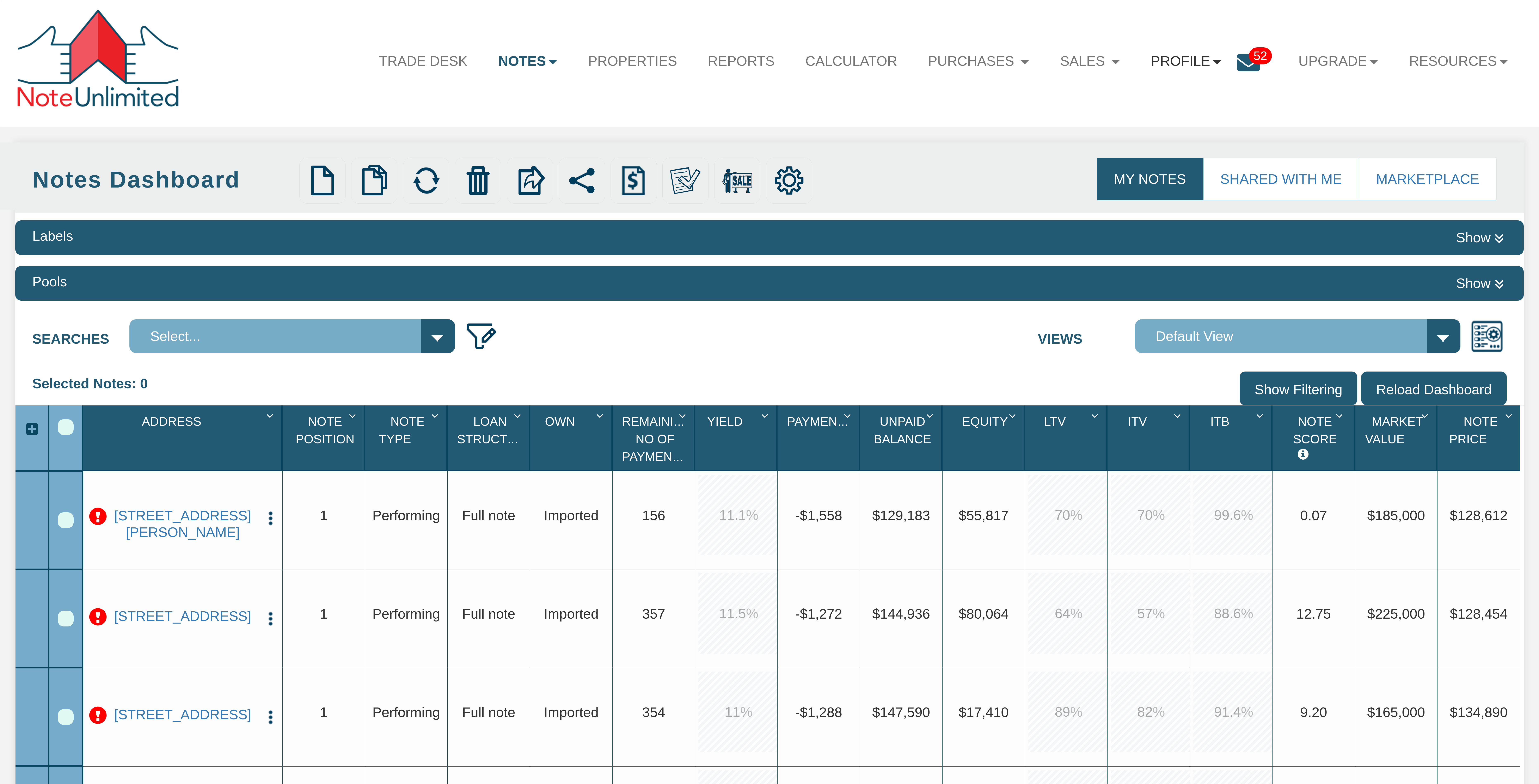
click at [1213, 61] on b at bounding box center [1217, 62] width 9 height 5
click at [1194, 129] on link "Logout" at bounding box center [1193, 135] width 179 height 26
